Goal: Find contact information: Find contact information

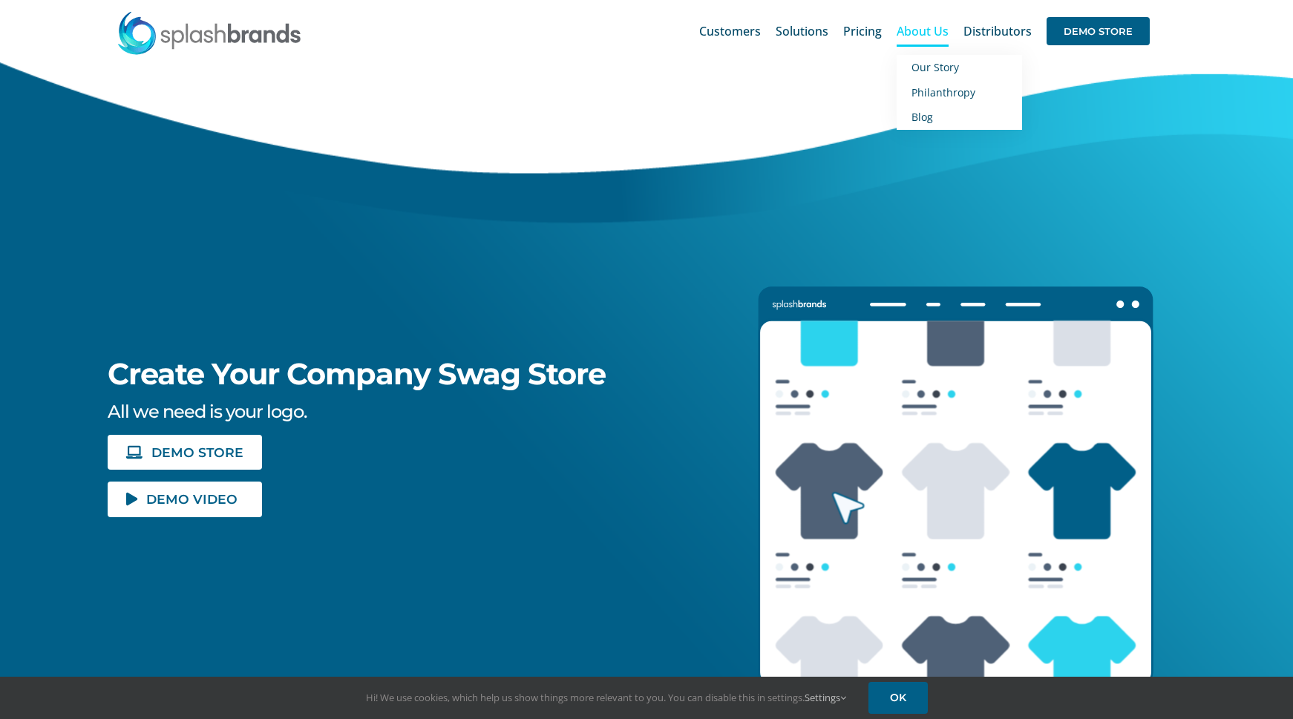
click at [925, 31] on span "About Us" at bounding box center [922, 31] width 52 height 12
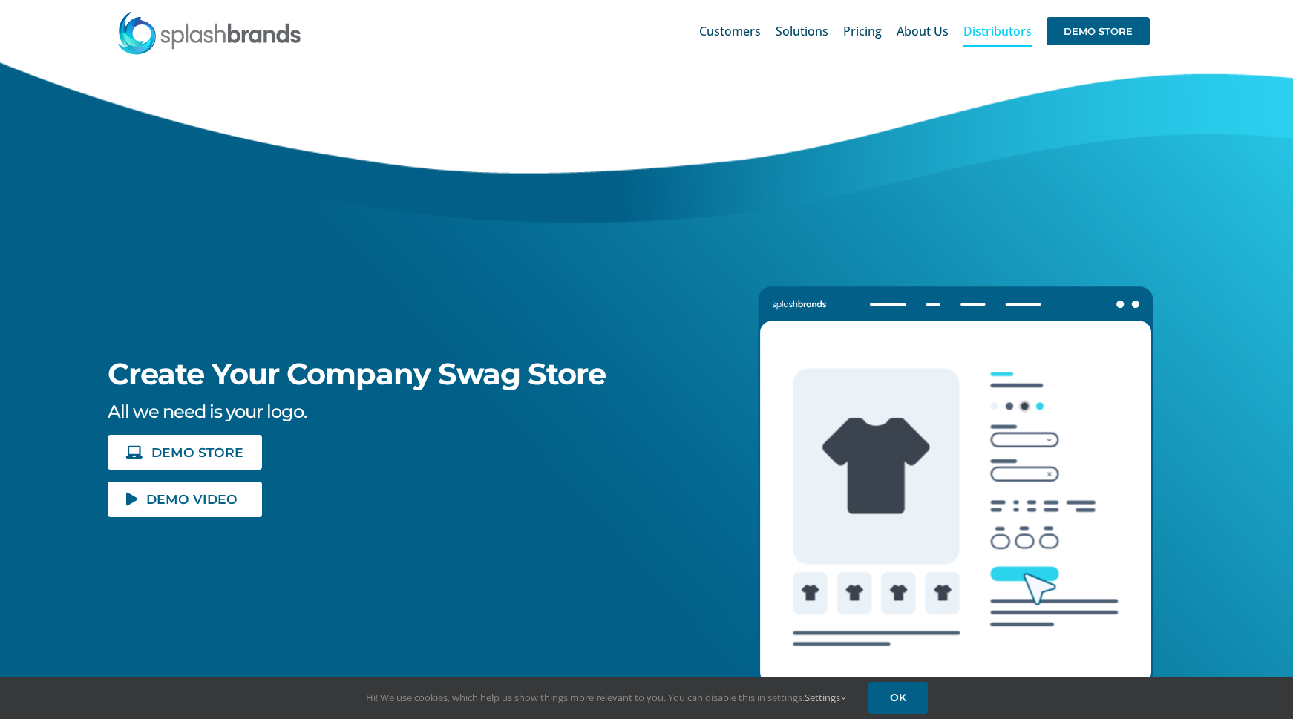
click at [999, 28] on span "Distributors" at bounding box center [997, 31] width 68 height 12
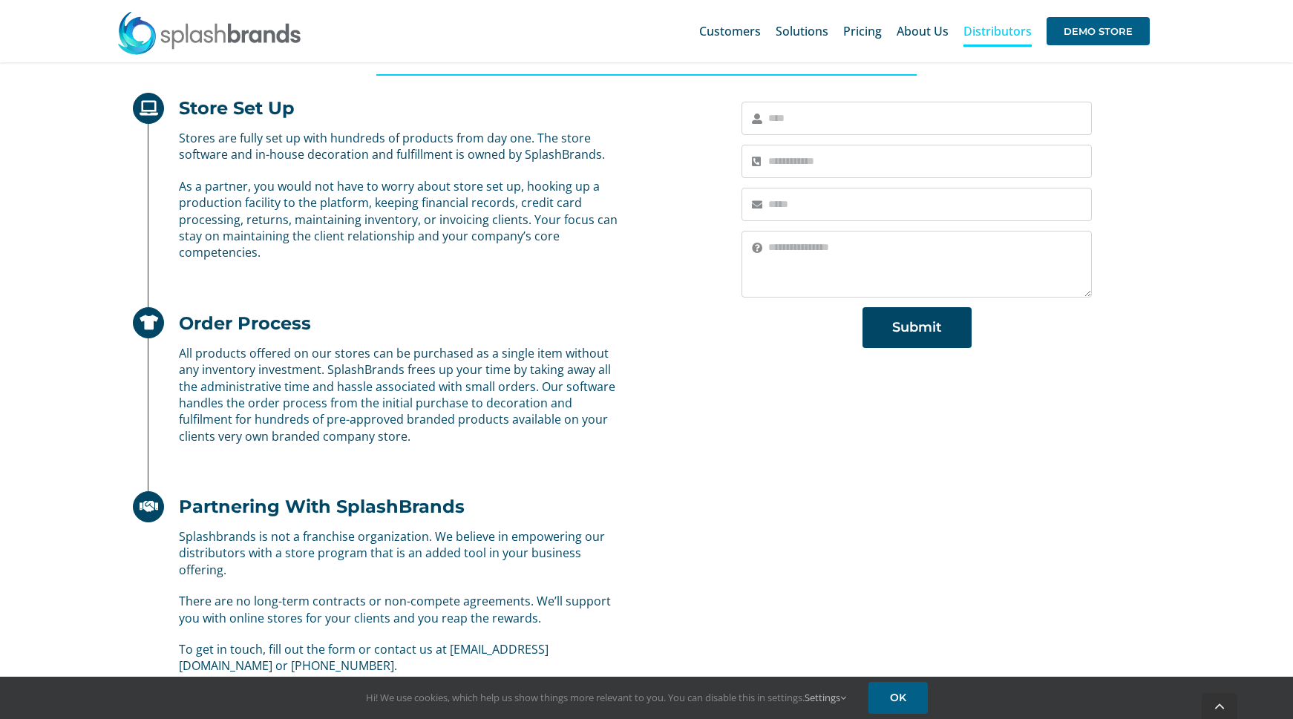
scroll to position [621, 0]
click at [1040, 499] on div "Store Set Up Stores are fully set up with hundreds of products from day one. Th…" at bounding box center [646, 404] width 1080 height 629
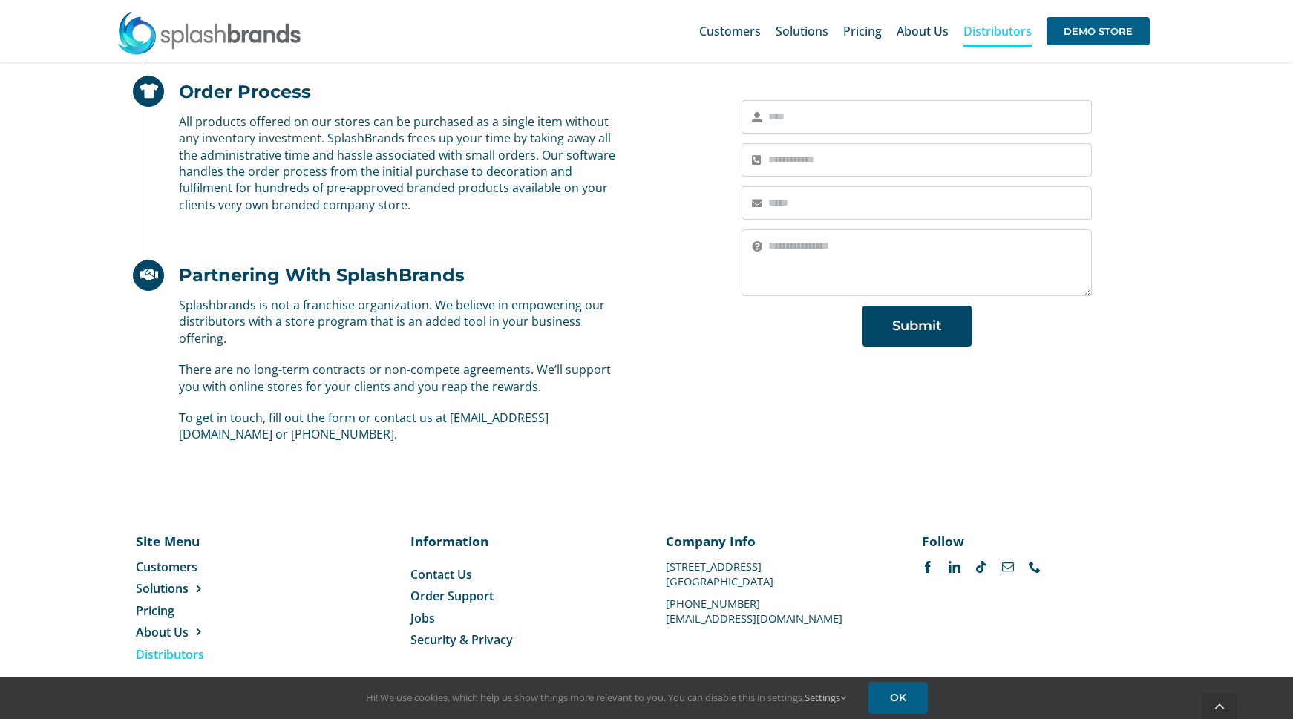
scroll to position [877, 0]
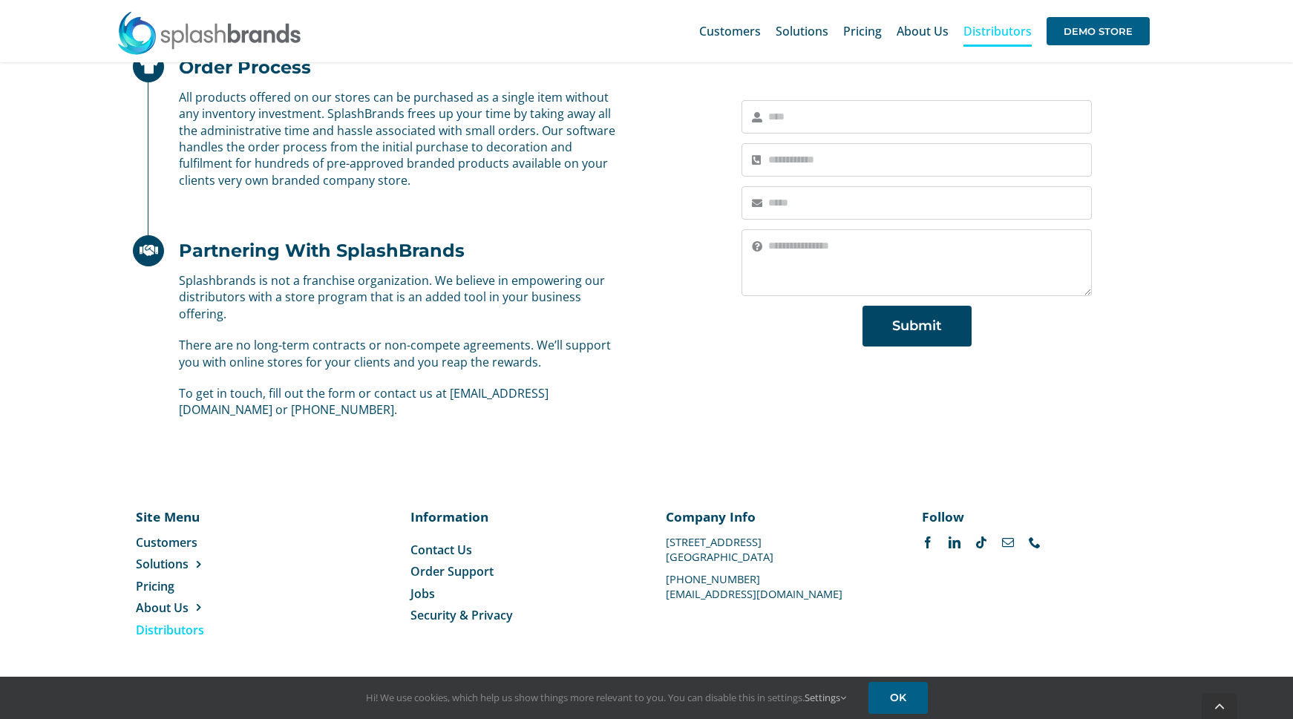
click at [1087, 410] on div "Store Set Up Stores are fully set up with hundreds of products from day one. Th…" at bounding box center [646, 149] width 1080 height 629
click at [756, 557] on p "[GEOGRAPHIC_DATA]" at bounding box center [774, 557] width 216 height 0
copy p "75006"
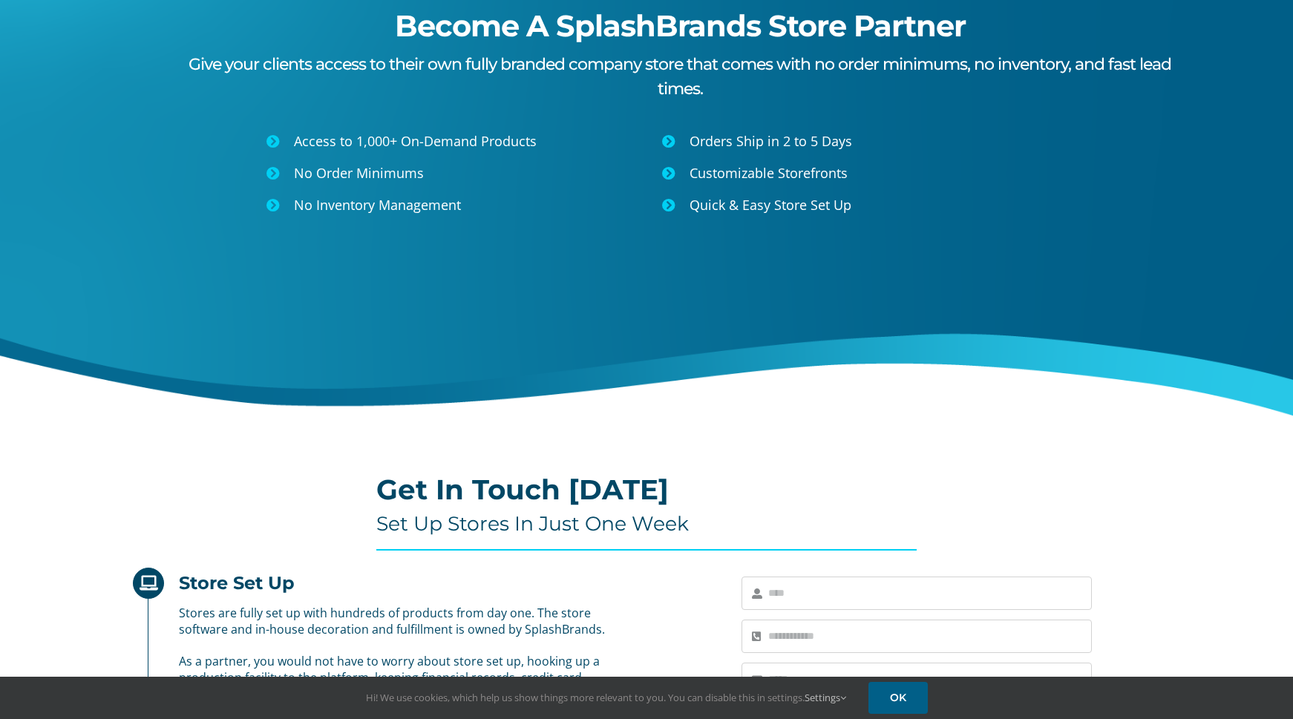
scroll to position [0, 0]
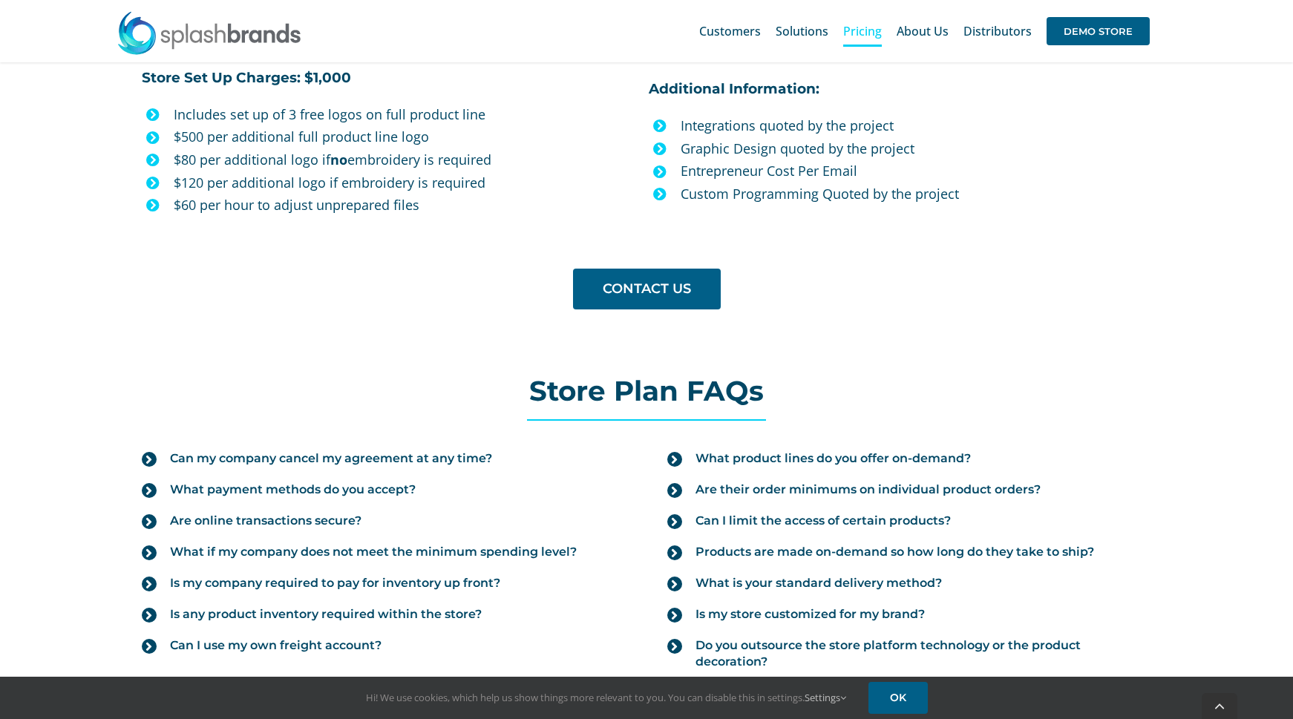
scroll to position [1631, 0]
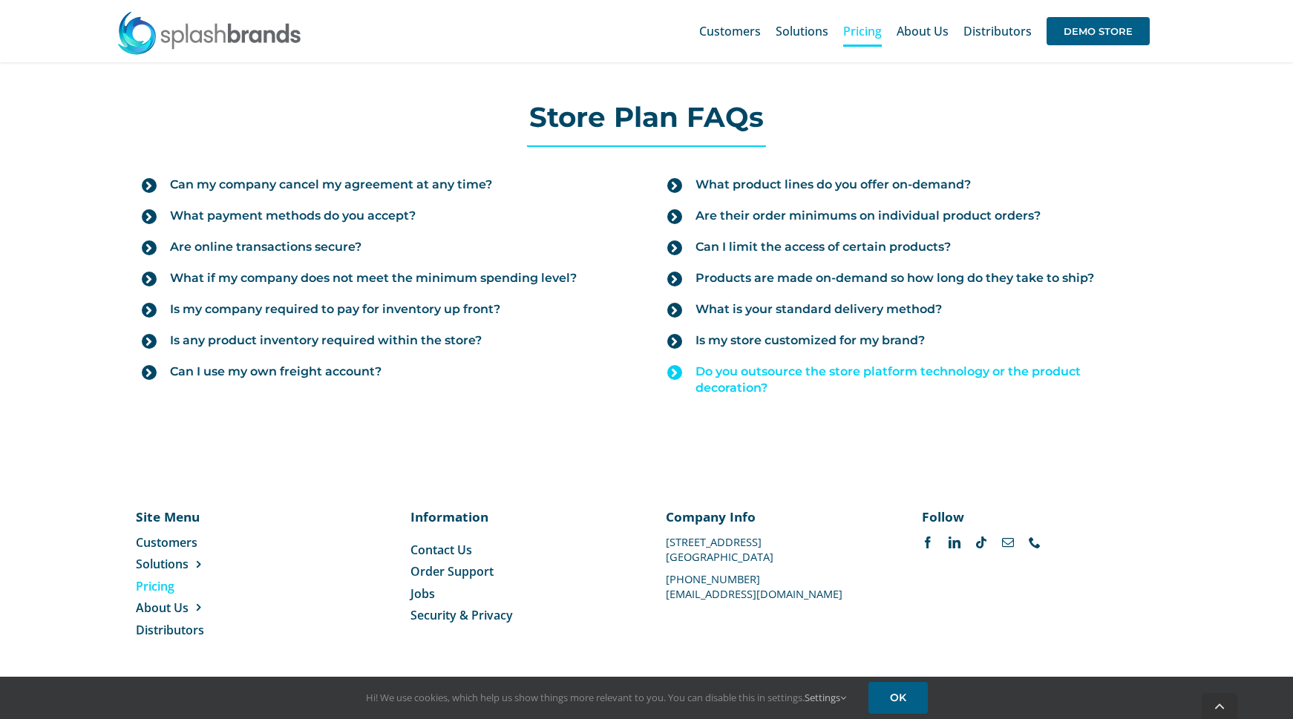
click at [679, 374] on icon at bounding box center [674, 372] width 15 height 15
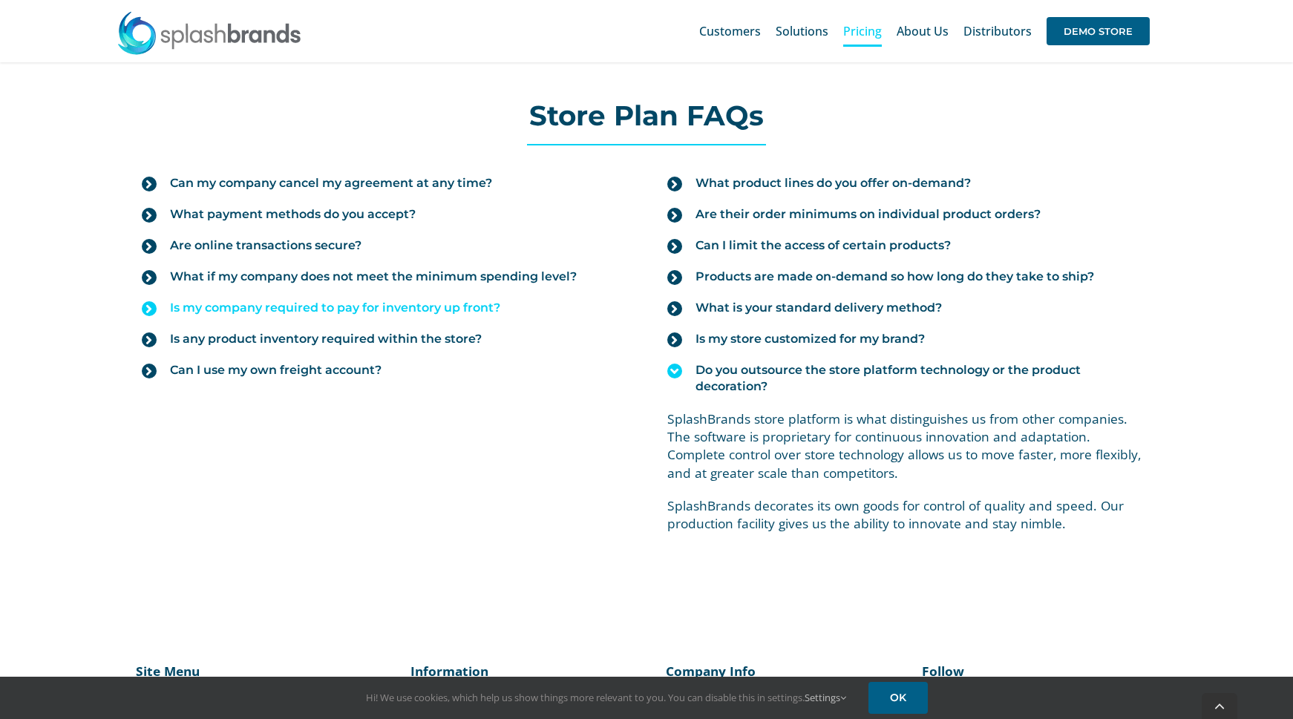
click at [286, 309] on span "Is my company required to pay for inventory up front?" at bounding box center [335, 308] width 330 height 16
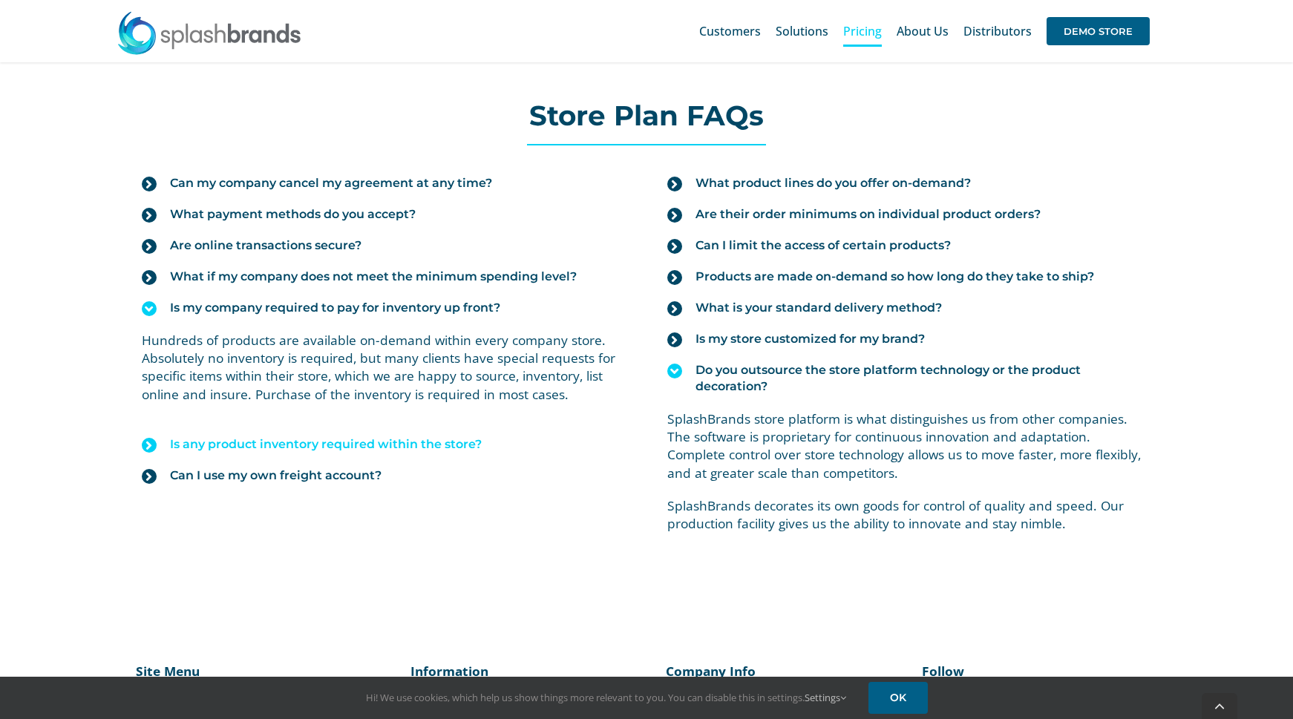
click at [381, 448] on span "Is any product inventory required within the store?" at bounding box center [326, 444] width 312 height 16
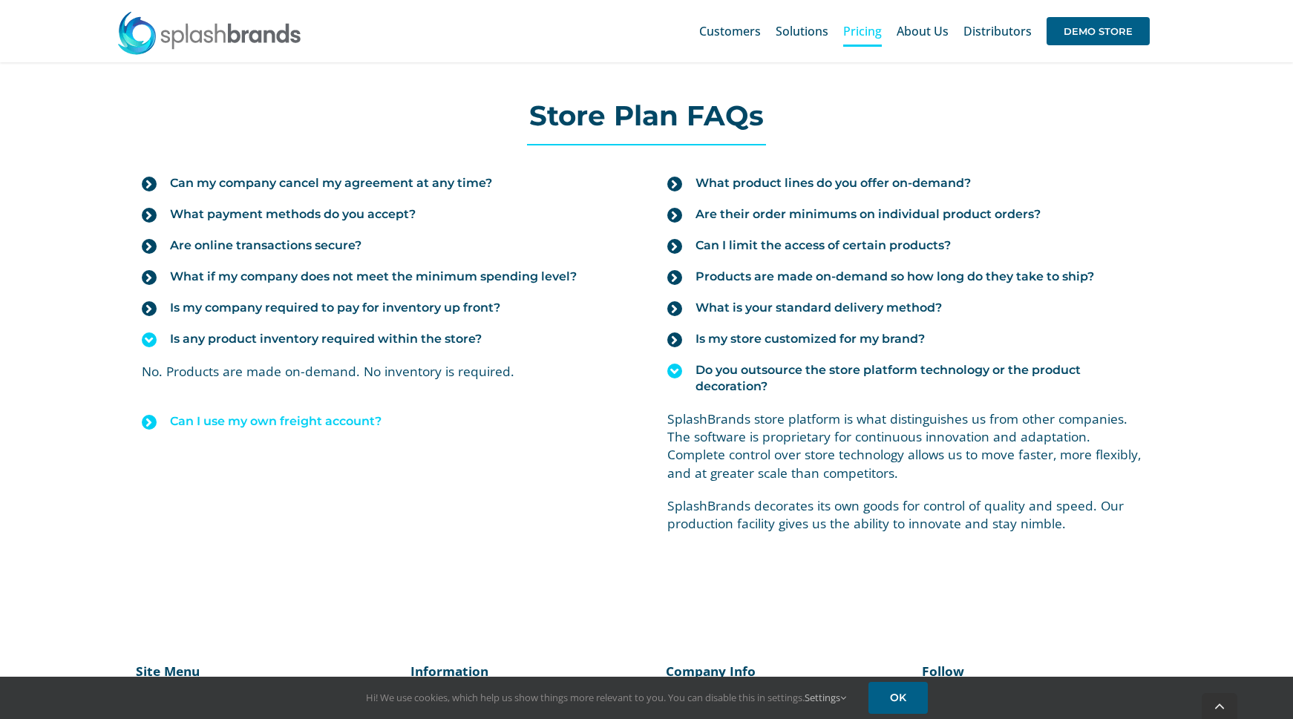
click at [306, 424] on span "Can I use my own freight account?" at bounding box center [275, 421] width 211 height 16
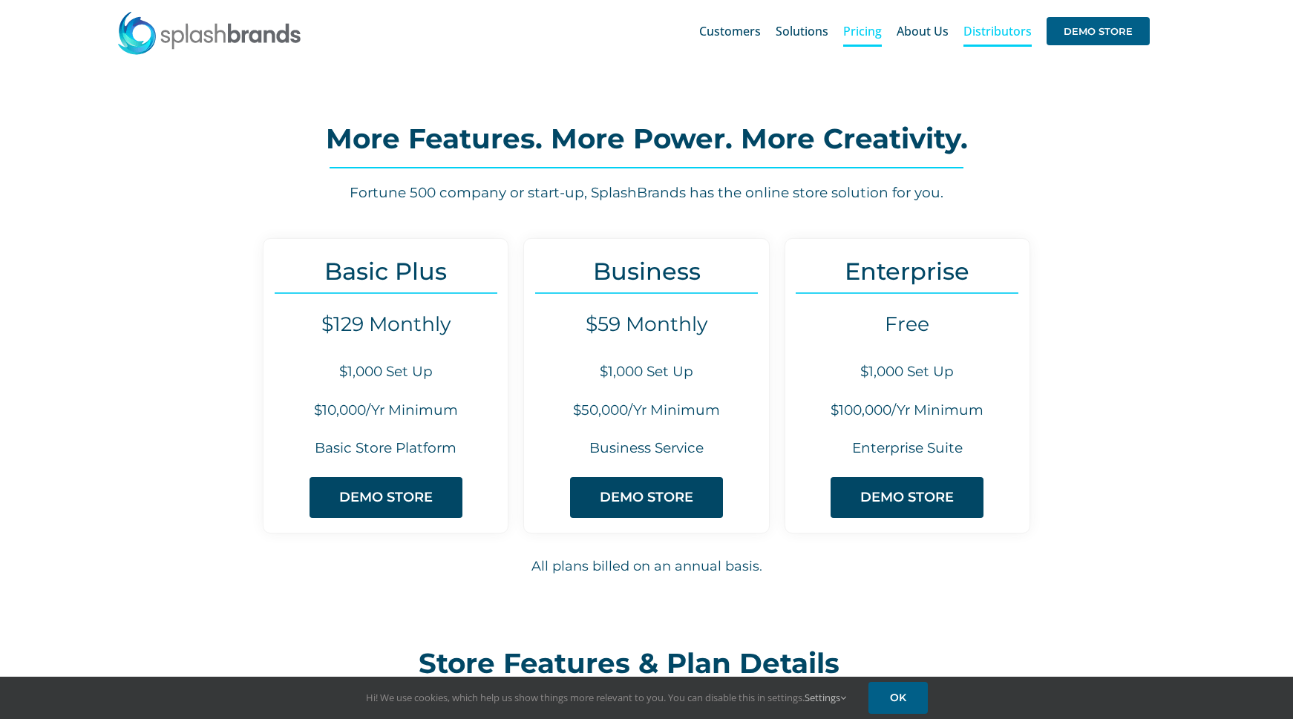
click at [1005, 32] on span "Distributors" at bounding box center [997, 31] width 68 height 12
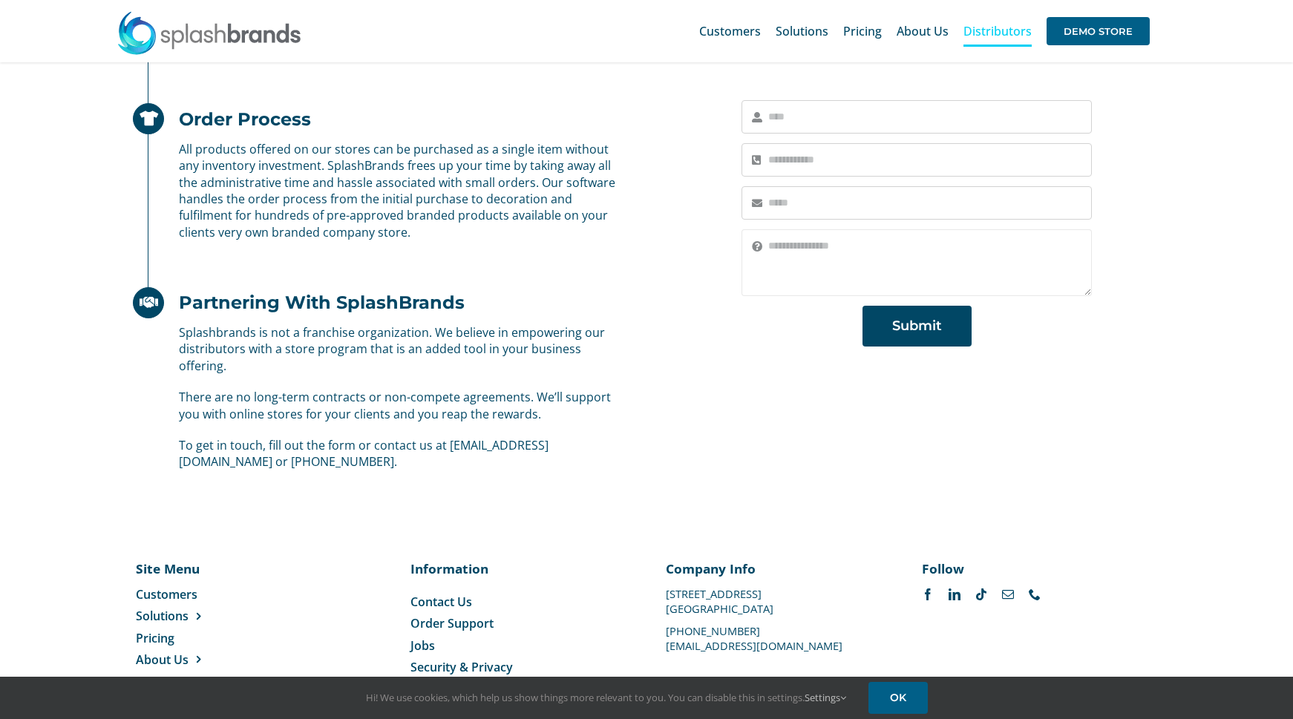
scroll to position [824, 0]
click at [194, 465] on p "To get in touch, fill out the form or contact us at [EMAIL_ADDRESS][DOMAIN_NAME…" at bounding box center [399, 454] width 440 height 33
click at [229, 470] on p "To get in touch, fill out the form or contact us at support@splashbrands.com or…" at bounding box center [399, 454] width 440 height 33
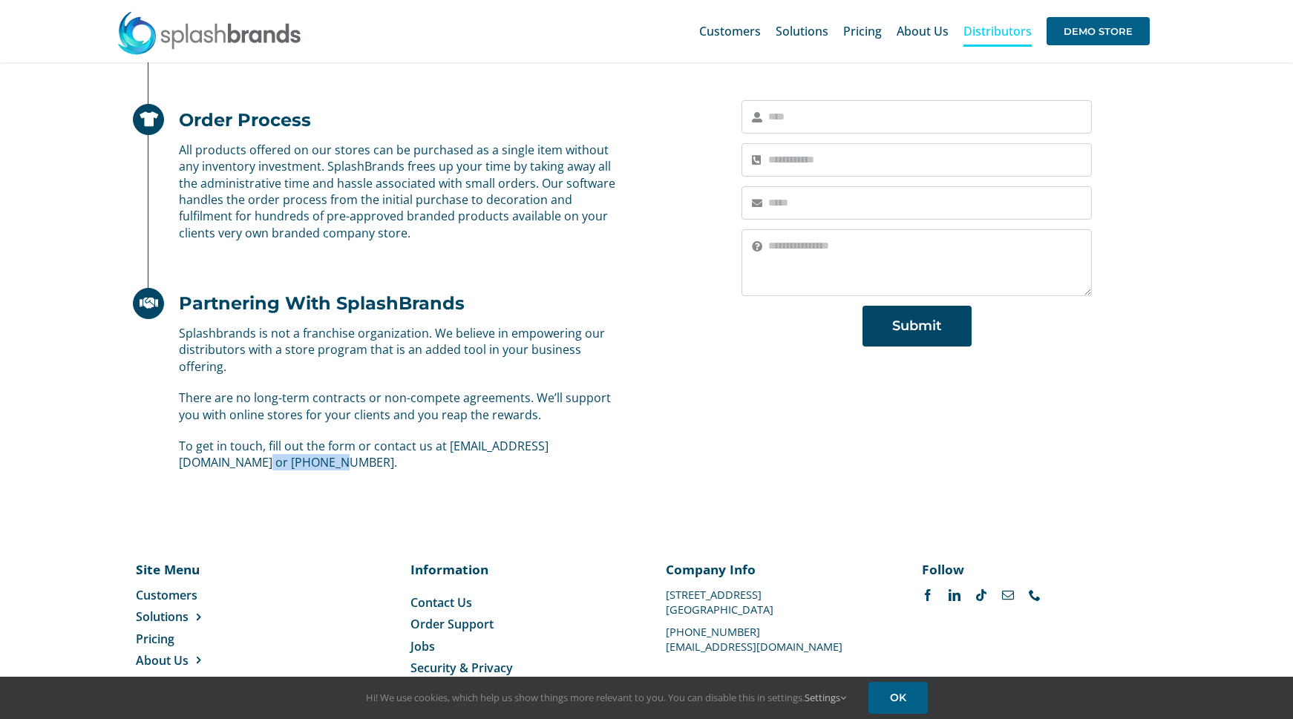
drag, startPoint x: 254, startPoint y: 465, endPoint x: 153, endPoint y: 468, distance: 100.9
click at [153, 468] on div "Splashbrands is not a franchise organization. We believe in empowering our dist…" at bounding box center [376, 398] width 486 height 146
copy p "[PHONE_NUMBER]"
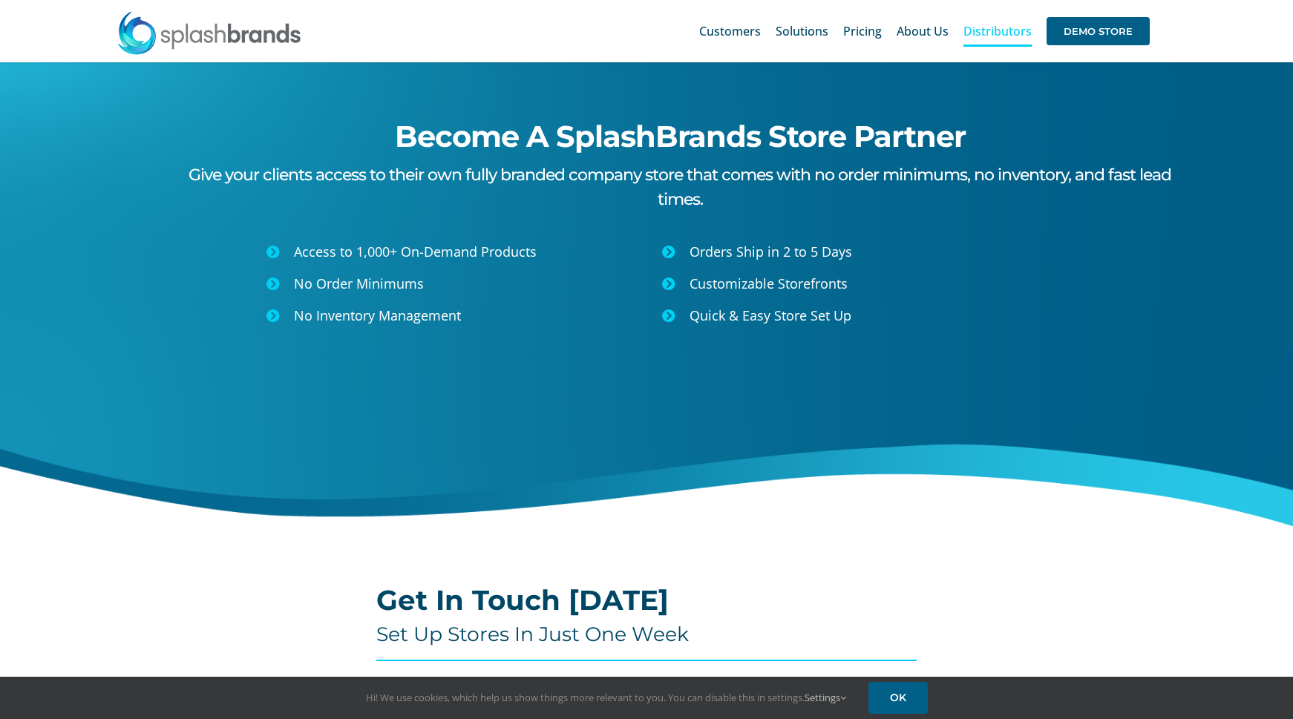
scroll to position [85, 0]
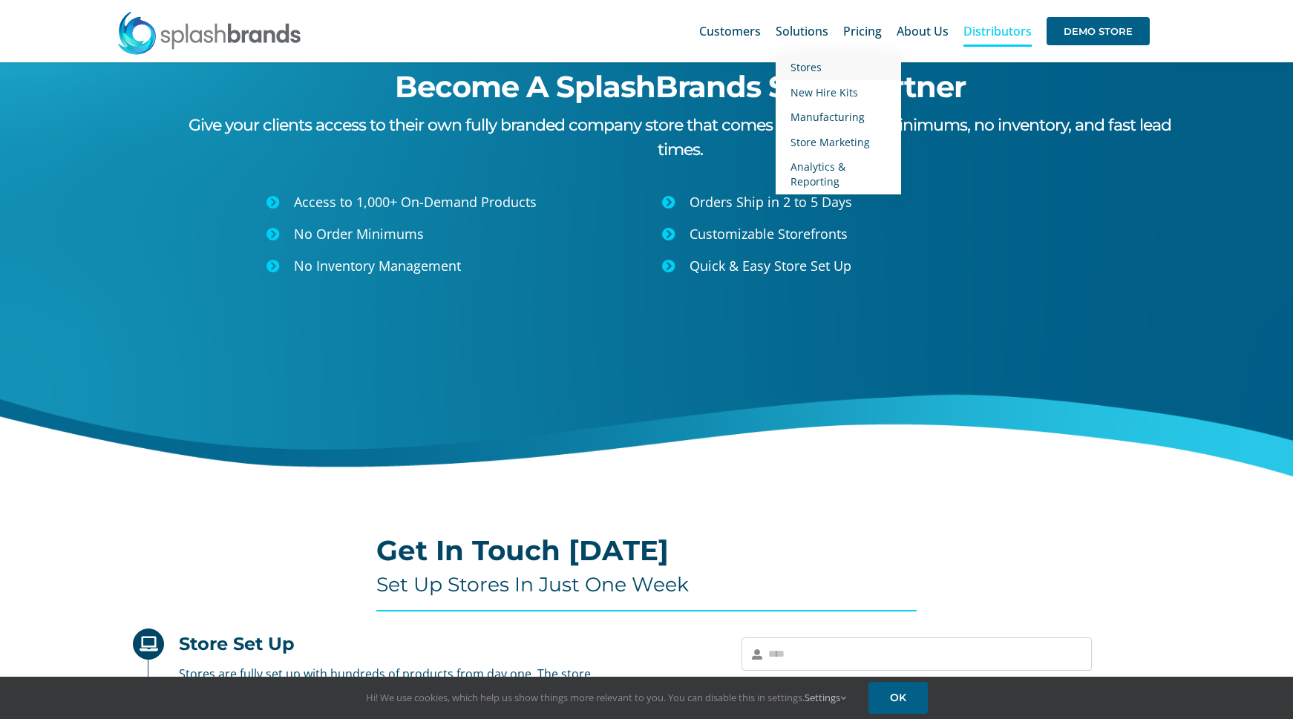
click at [827, 70] on link "Stores" at bounding box center [837, 67] width 125 height 25
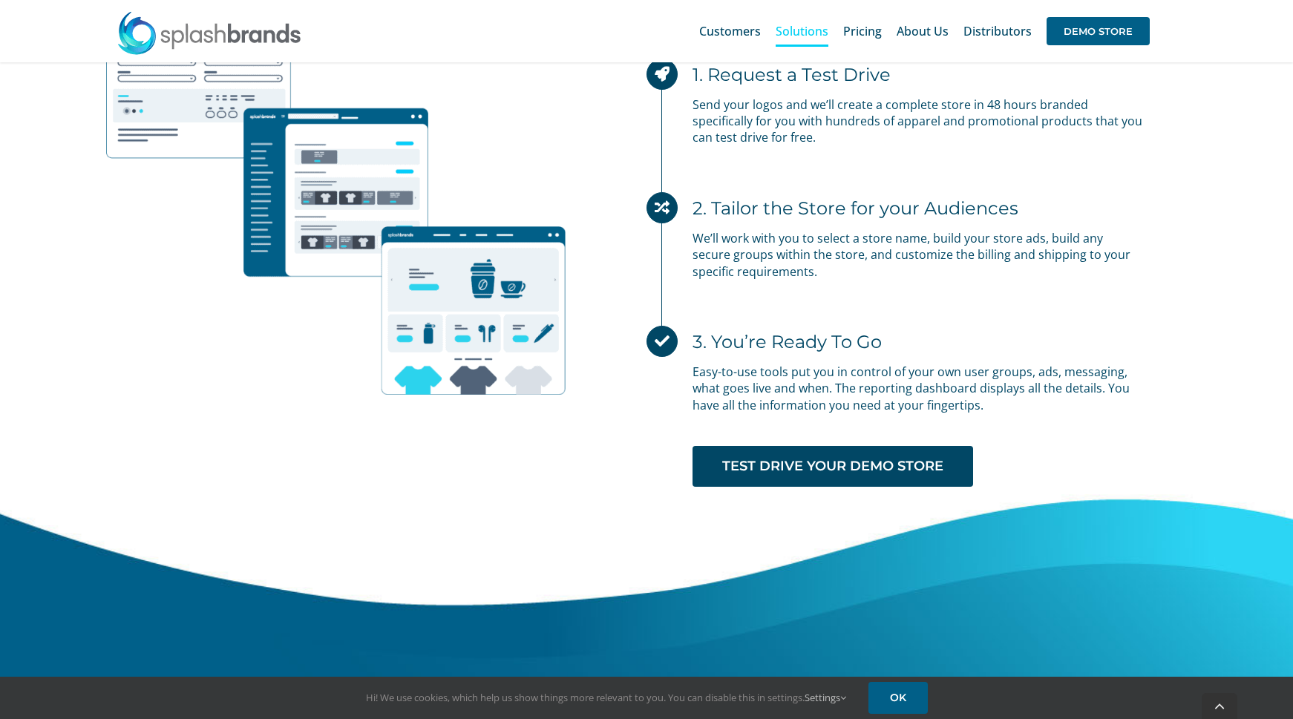
scroll to position [4420, 0]
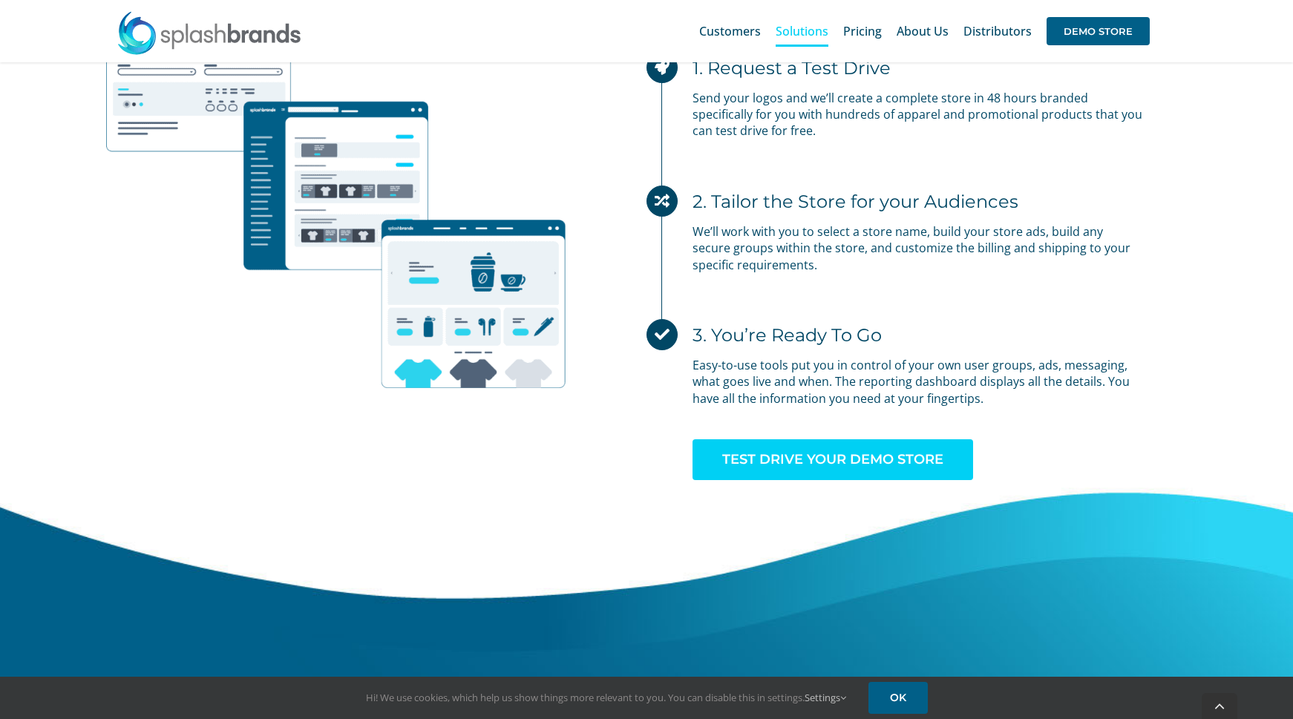
click at [842, 466] on span "TEST DRIVE YOUR DEMO STORE" at bounding box center [832, 460] width 221 height 16
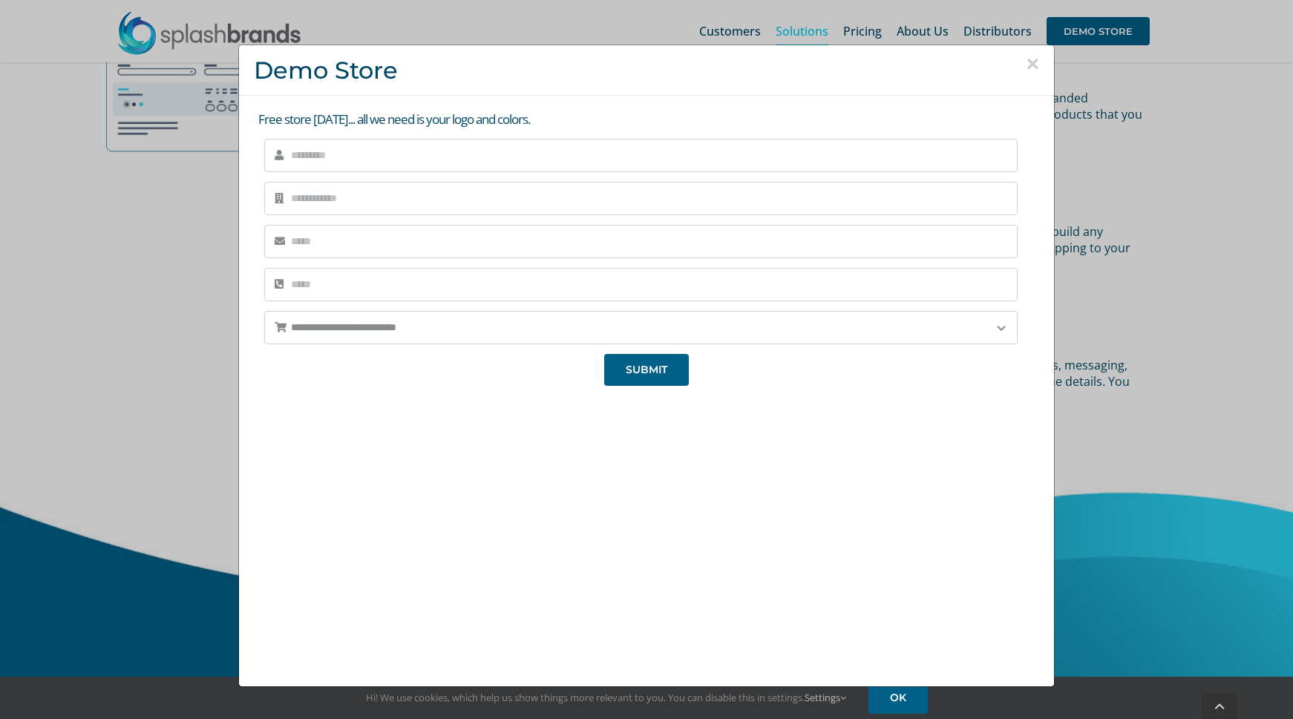
click at [1029, 64] on button "×" at bounding box center [1032, 64] width 13 height 22
